Goal: Task Accomplishment & Management: Manage account settings

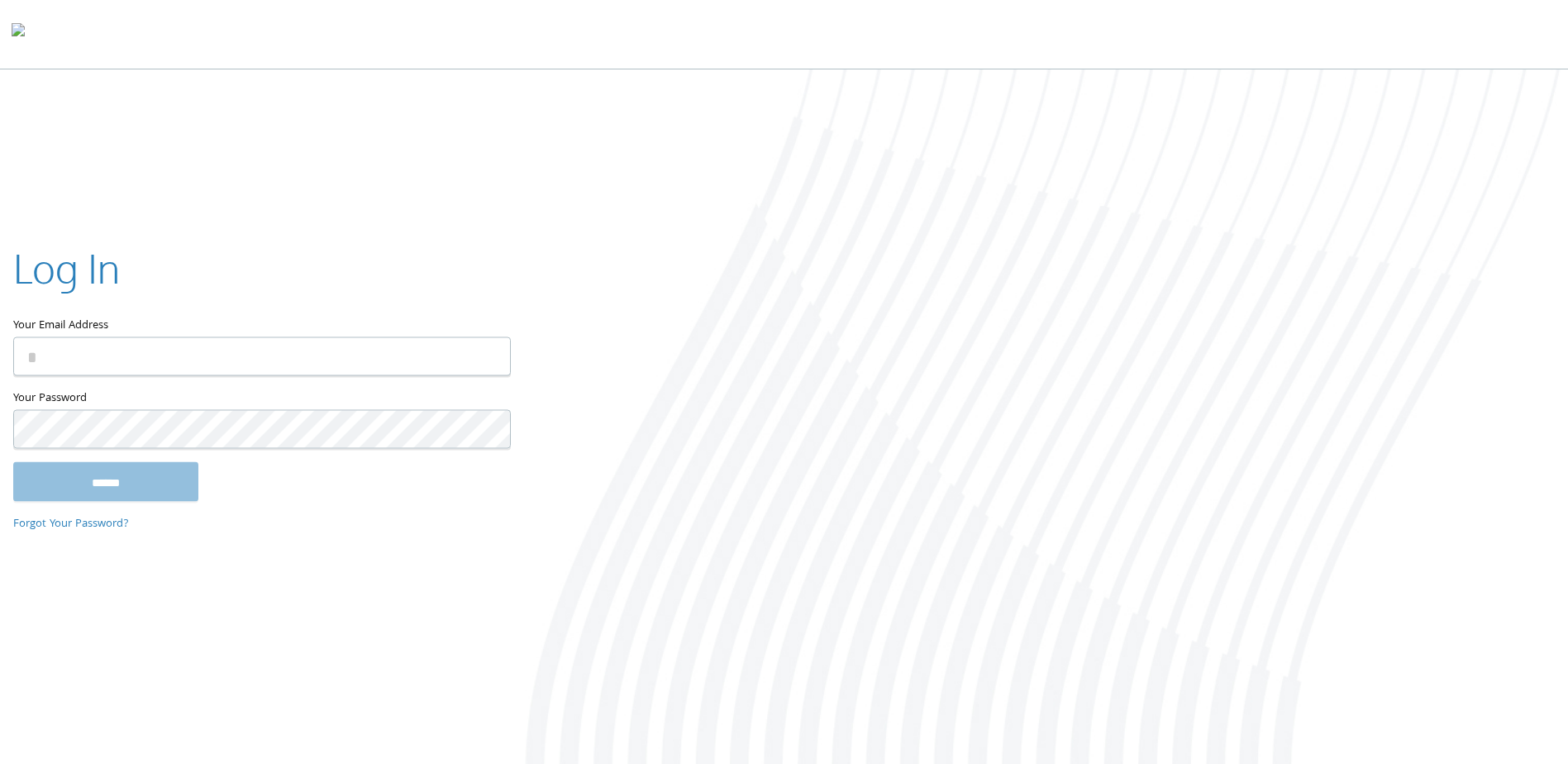
type input "**********"
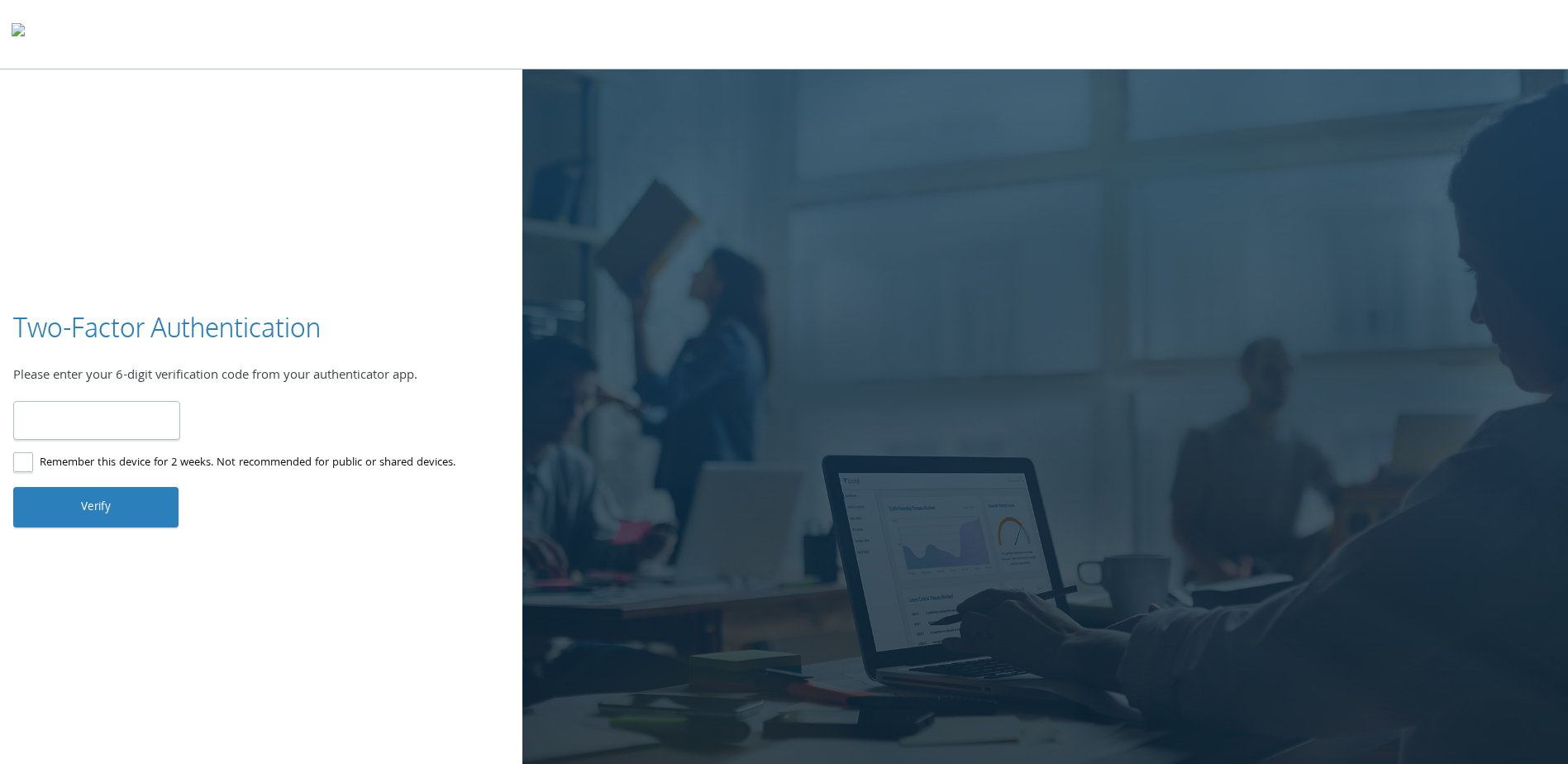
click at [120, 418] on input "number" at bounding box center [96, 420] width 167 height 39
click at [121, 419] on input "number" at bounding box center [96, 420] width 167 height 39
type input "******"
